Goal: Communication & Community: Answer question/provide support

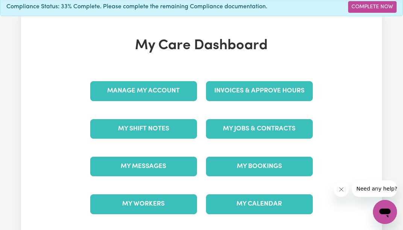
scroll to position [38, 0]
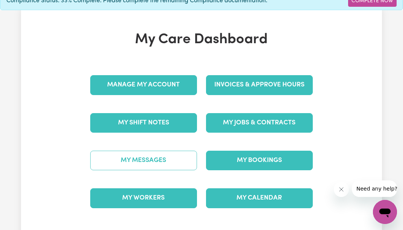
click at [139, 156] on link "My Messages" at bounding box center [143, 161] width 107 height 20
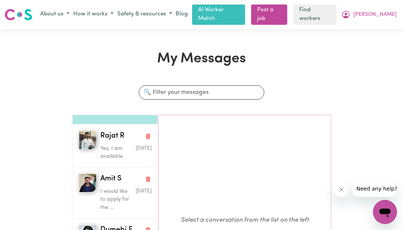
scroll to position [38, 0]
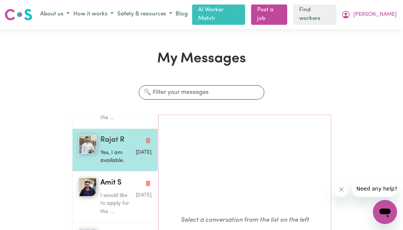
click at [121, 152] on p "Yes, I am available." at bounding box center [117, 157] width 34 height 16
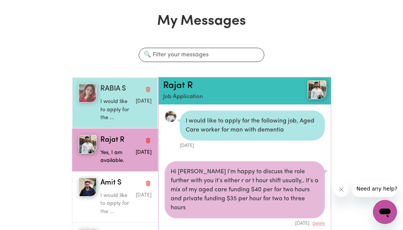
click at [114, 101] on p "I would like to apply for the ..." at bounding box center [117, 110] width 34 height 24
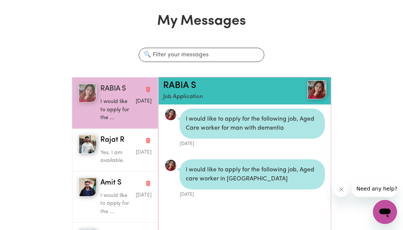
scroll to position [0, 0]
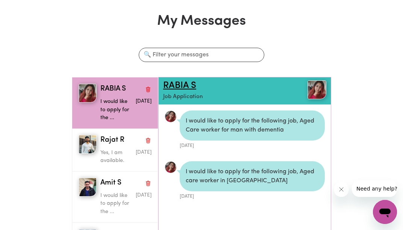
click at [182, 85] on link "RABIA S" at bounding box center [179, 85] width 33 height 9
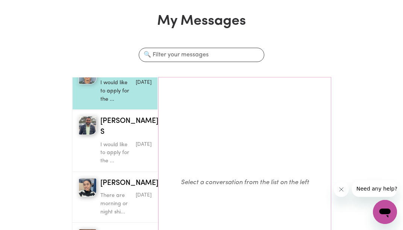
scroll to position [414, 0]
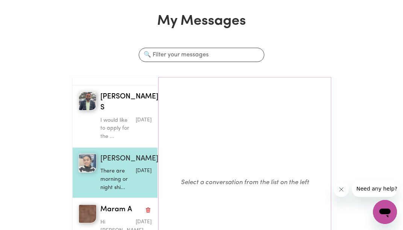
click at [107, 180] on p "There are morning or night shi..." at bounding box center [117, 179] width 34 height 24
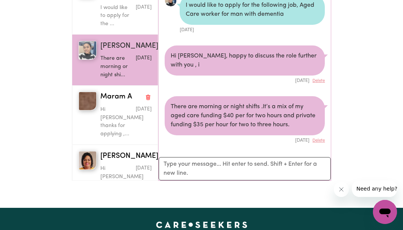
scroll to position [0, 0]
